Goal: Task Accomplishment & Management: Use online tool/utility

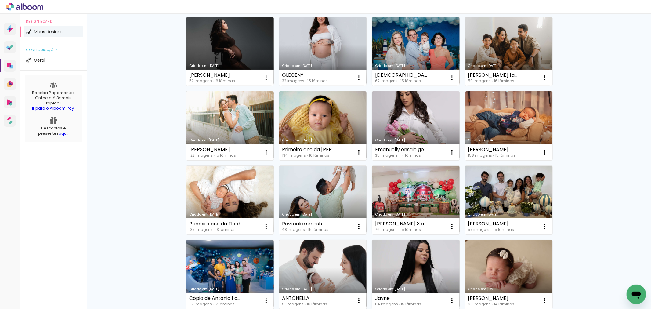
click at [513, 198] on link "Criado em [DATE]" at bounding box center [509, 200] width 88 height 69
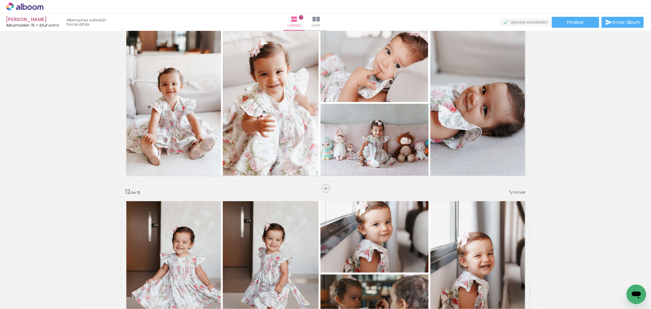
scroll to position [1864, 0]
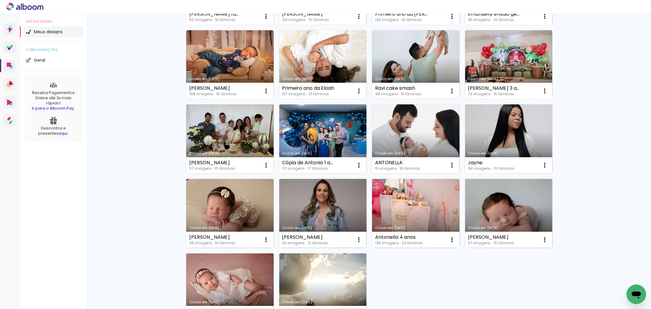
scroll to position [305, 0]
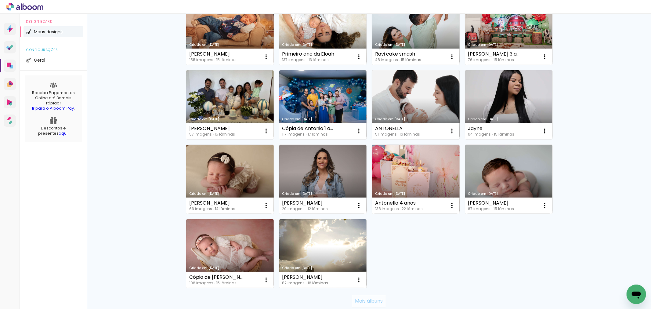
click at [371, 296] on paper-button "Mais álbuns" at bounding box center [369, 301] width 34 height 12
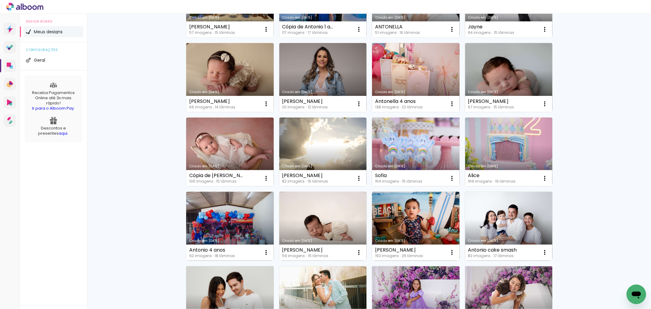
scroll to position [440, 0]
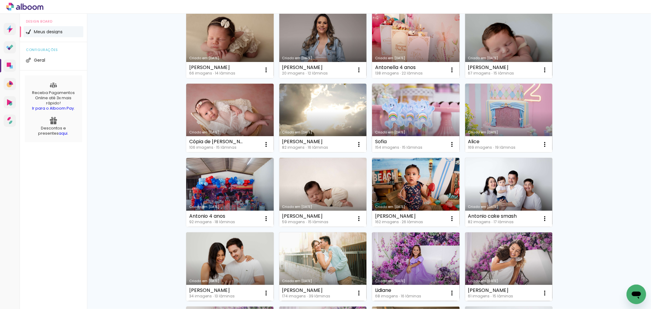
click at [413, 100] on link "Criado em [DATE]" at bounding box center [416, 118] width 88 height 69
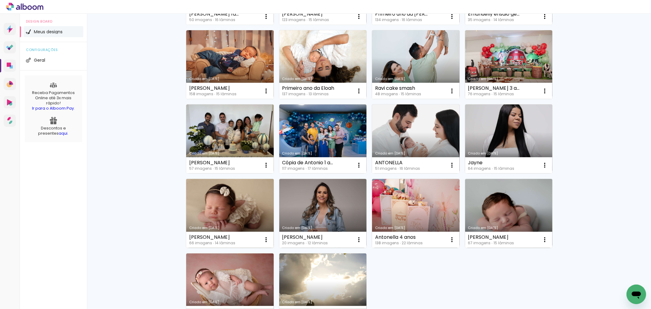
scroll to position [339, 0]
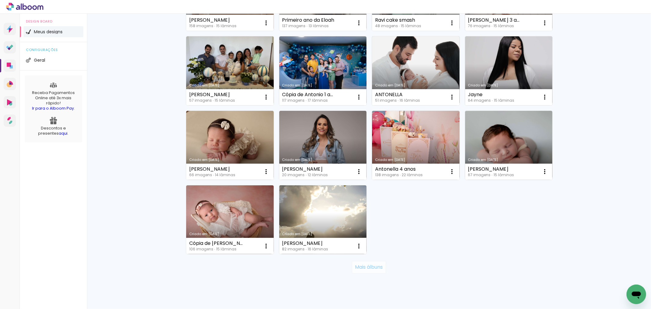
click at [0, 0] on slot "Mais álbuns" at bounding box center [0, 0] width 0 height 0
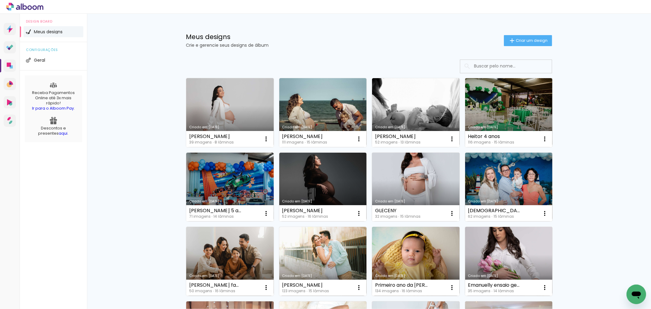
scroll to position [34, 0]
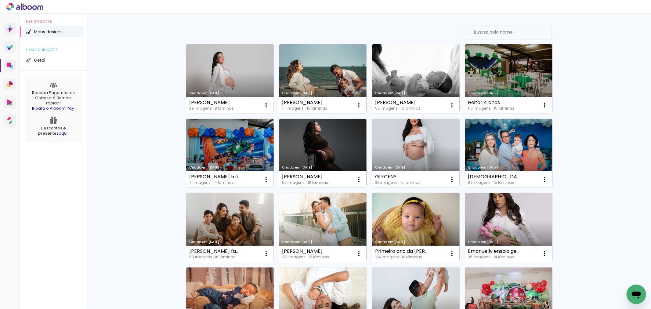
click at [535, 145] on link "Criado em [DATE]" at bounding box center [509, 153] width 88 height 69
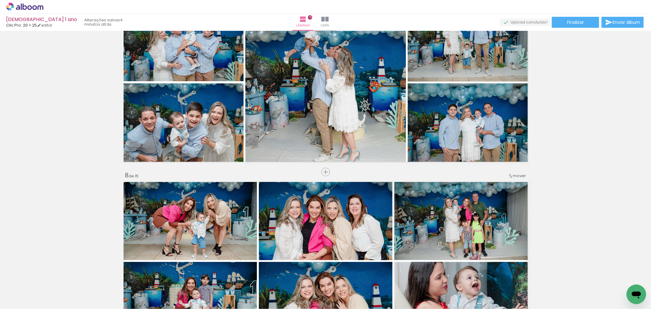
scroll to position [1220, 0]
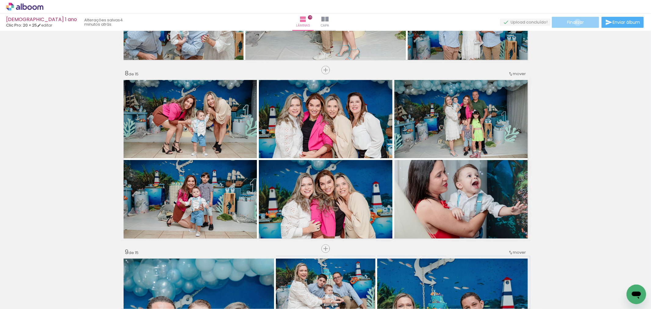
click at [576, 22] on span "Finalizar" at bounding box center [575, 22] width 17 height 4
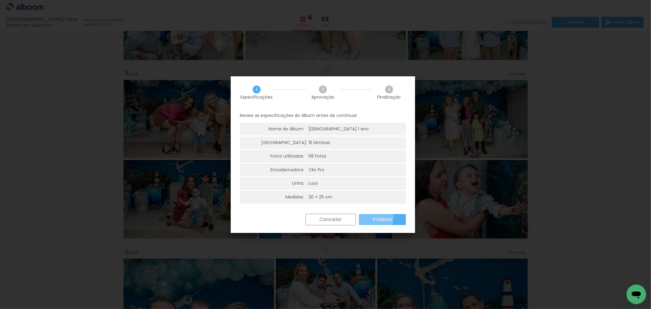
click at [0, 0] on slot "Próximo" at bounding box center [0, 0] width 0 height 0
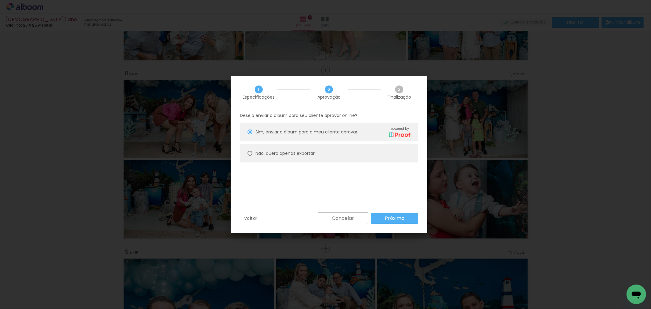
click at [410, 220] on paper-button "Próximo" at bounding box center [394, 218] width 47 height 11
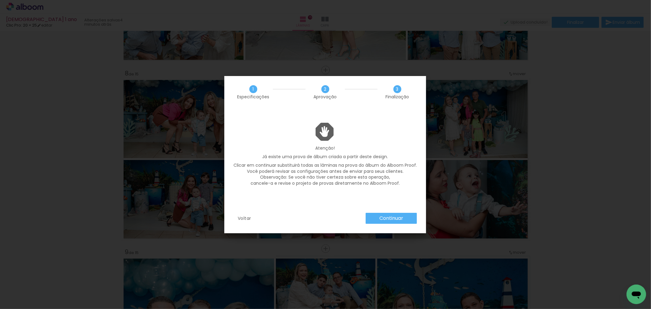
click at [407, 214] on paper-button "Continuar" at bounding box center [390, 218] width 51 height 11
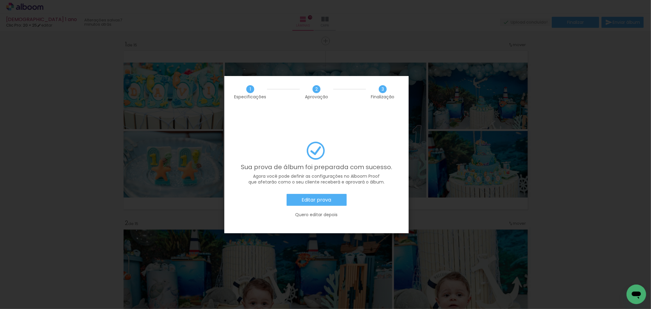
scroll to position [1220, 0]
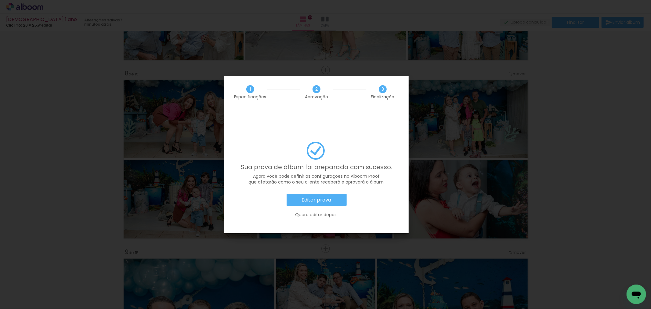
click at [0, 0] on slot "Editar prova" at bounding box center [0, 0] width 0 height 0
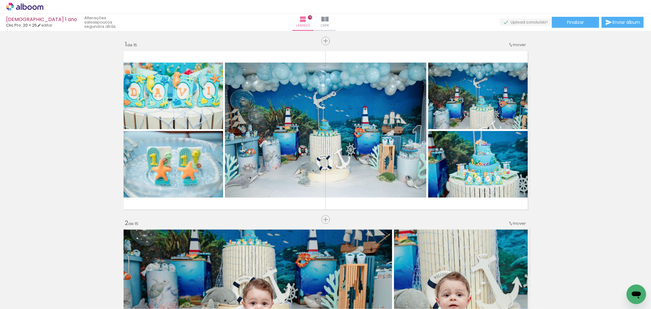
scroll to position [1220, 0]
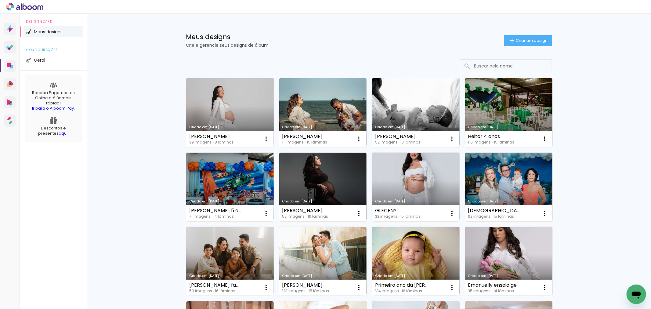
scroll to position [34, 0]
